Goal: Task Accomplishment & Management: Manage account settings

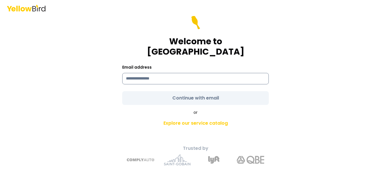
click at [152, 78] on input at bounding box center [195, 78] width 147 height 11
click at [154, 73] on input at bounding box center [195, 78] width 147 height 11
type input "**********"
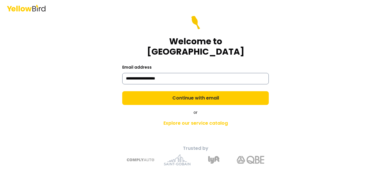
click link "Explore our service catalog" at bounding box center [196, 123] width 202 height 11
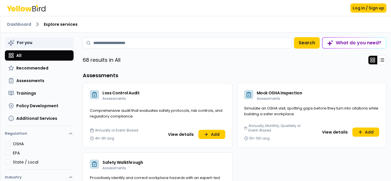
click at [19, 46] on button "For you" at bounding box center [39, 42] width 69 height 11
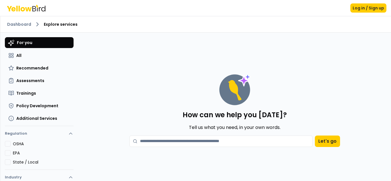
click at [15, 21] on ol "Dashboard Explore services" at bounding box center [195, 24] width 377 height 7
click at [15, 25] on link "Dashboard" at bounding box center [19, 24] width 24 height 6
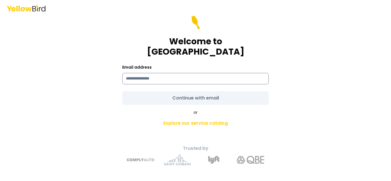
click at [194, 73] on input at bounding box center [195, 78] width 147 height 11
type input "**********"
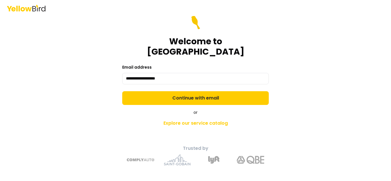
click link "Explore our service catalog" at bounding box center [196, 123] width 202 height 11
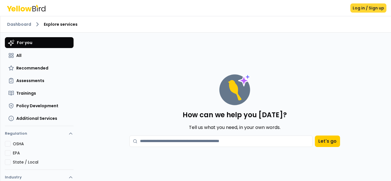
click at [368, 11] on button "Log in / Sign up" at bounding box center [369, 7] width 36 height 9
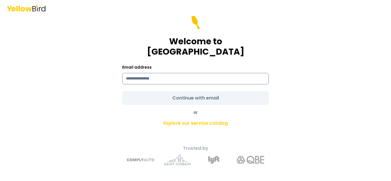
click at [245, 75] on input at bounding box center [195, 78] width 147 height 11
type input "**********"
click at [221, 95] on form "**********" at bounding box center [195, 60] width 147 height 89
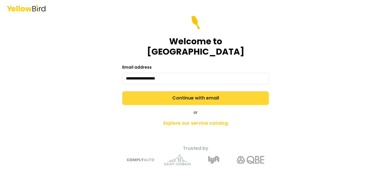
click at [220, 93] on button "Continue with email" at bounding box center [195, 98] width 147 height 14
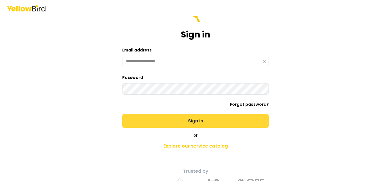
click at [122, 114] on button "Sign in" at bounding box center [195, 121] width 147 height 14
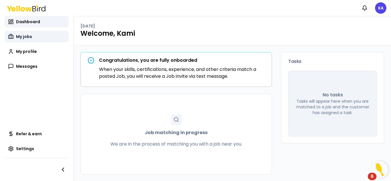
click at [25, 39] on span "My jobs" at bounding box center [24, 37] width 16 height 6
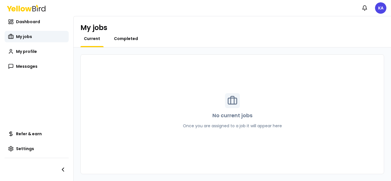
click at [129, 39] on span "Completed" at bounding box center [126, 39] width 24 height 6
click at [21, 69] on link "Messages" at bounding box center [37, 66] width 64 height 11
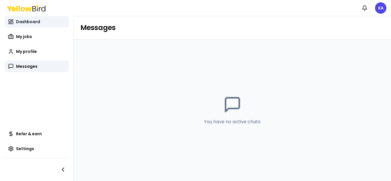
click at [27, 20] on span "Dashboard" at bounding box center [28, 22] width 24 height 6
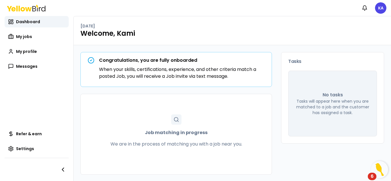
scroll to position [1, 0]
